Goal: Task Accomplishment & Management: Use online tool/utility

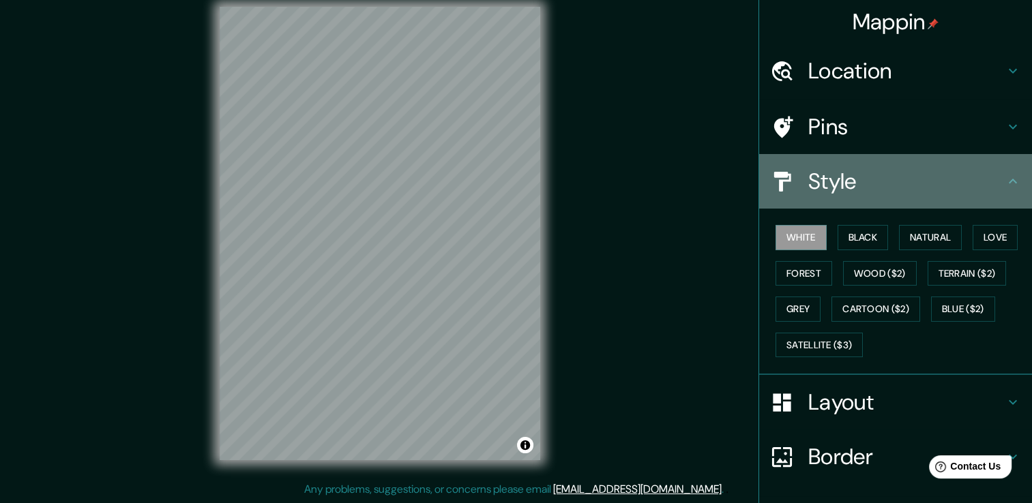
click at [992, 182] on h4 "Style" at bounding box center [906, 181] width 196 height 27
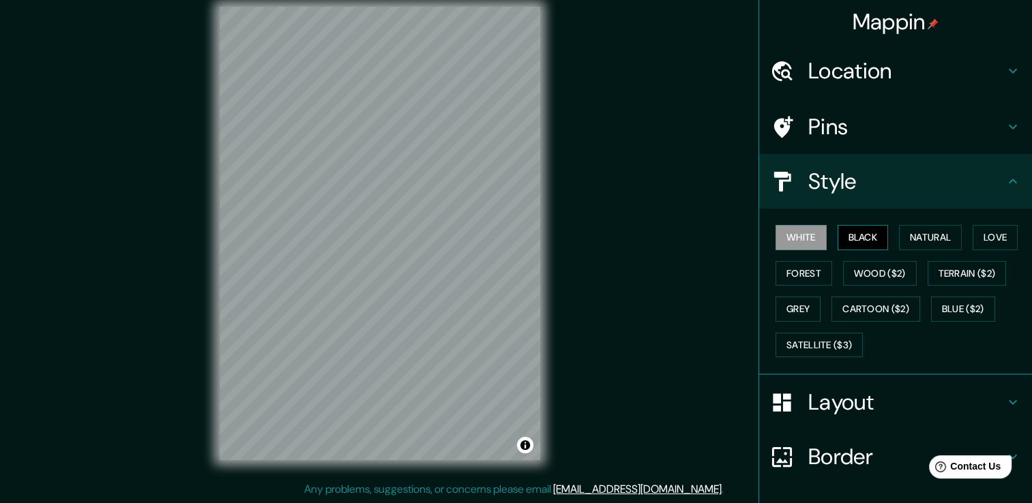
click at [849, 232] on button "Black" at bounding box center [863, 237] width 51 height 25
click at [933, 244] on button "Natural" at bounding box center [930, 237] width 63 height 25
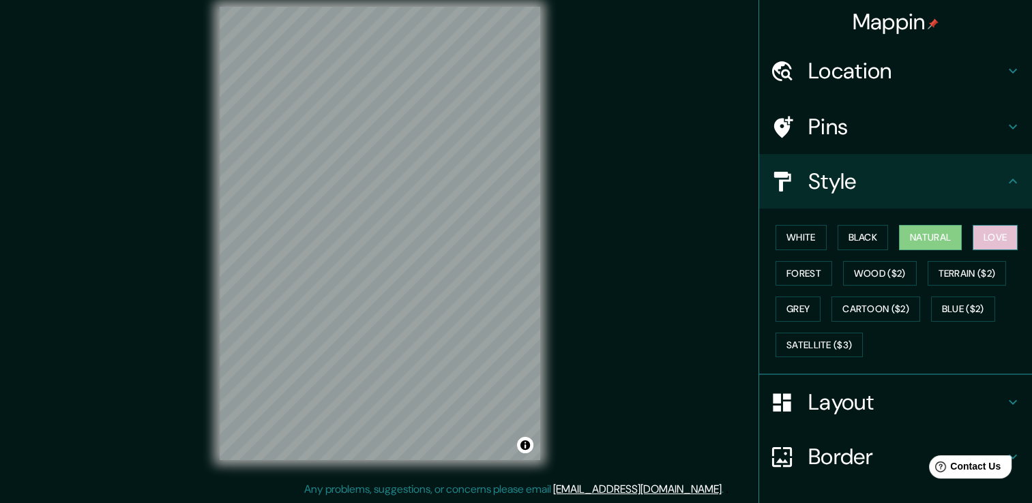
click at [989, 245] on button "Love" at bounding box center [995, 237] width 45 height 25
click at [778, 240] on button "White" at bounding box center [801, 237] width 51 height 25
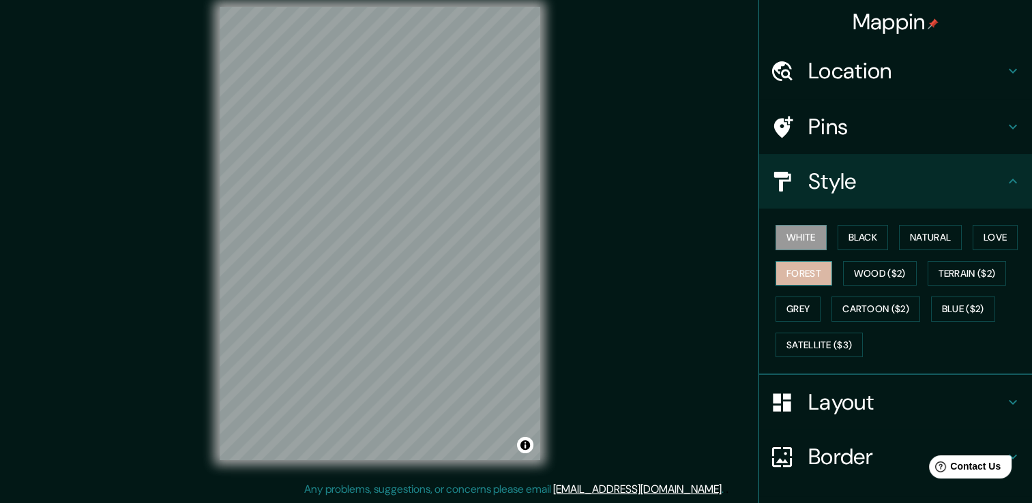
click at [790, 276] on button "Forest" at bounding box center [804, 273] width 57 height 25
click at [867, 278] on button "Wood ($2)" at bounding box center [880, 273] width 74 height 25
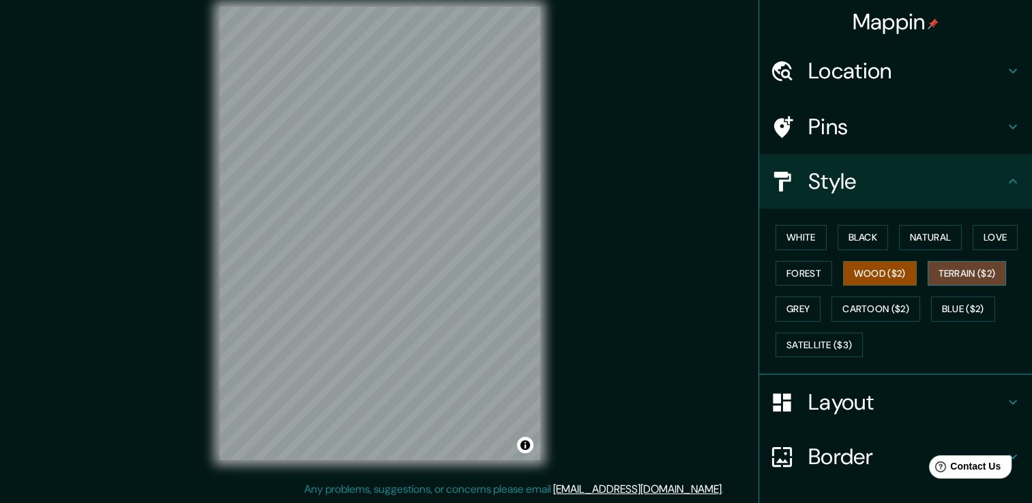
click at [958, 277] on button "Terrain ($2)" at bounding box center [967, 273] width 79 height 25
click at [947, 312] on button "Blue ($2)" at bounding box center [963, 309] width 64 height 25
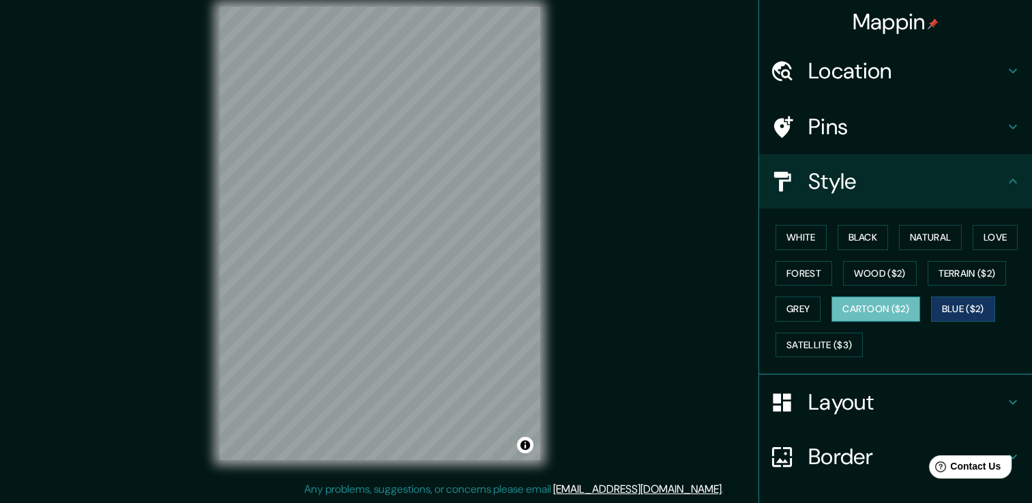
click at [851, 307] on button "Cartoon ($2)" at bounding box center [876, 309] width 89 height 25
click at [791, 307] on button "Grey" at bounding box center [798, 309] width 45 height 25
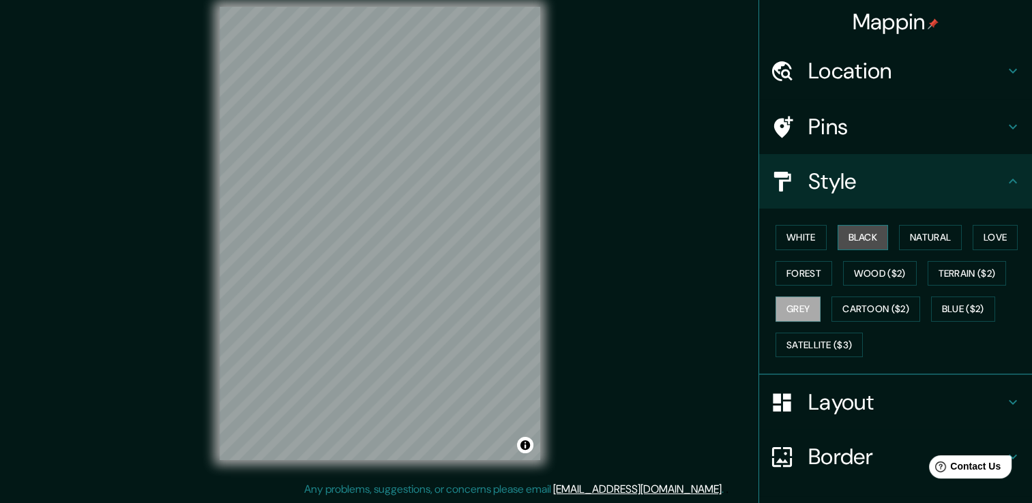
click at [862, 244] on button "Black" at bounding box center [863, 237] width 51 height 25
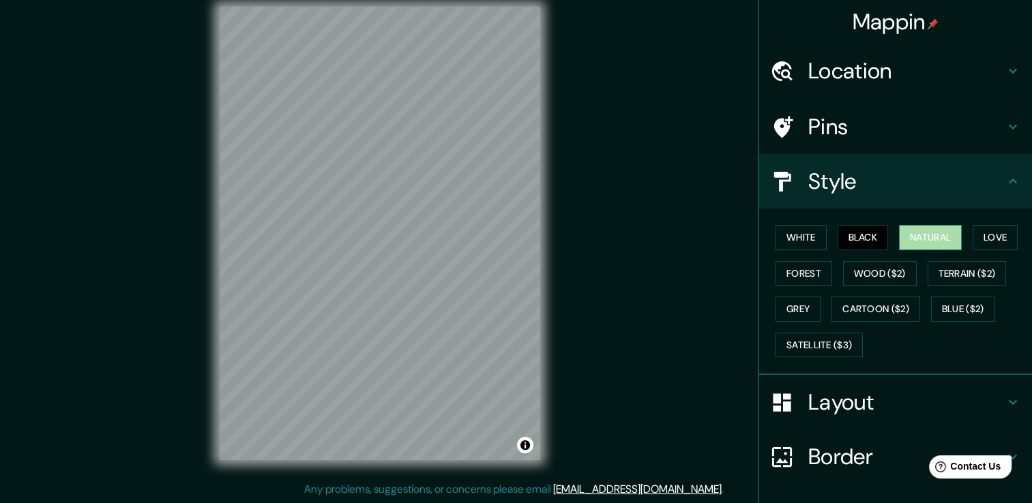
click at [909, 229] on button "Natural" at bounding box center [930, 237] width 63 height 25
